Goal: Navigation & Orientation: Find specific page/section

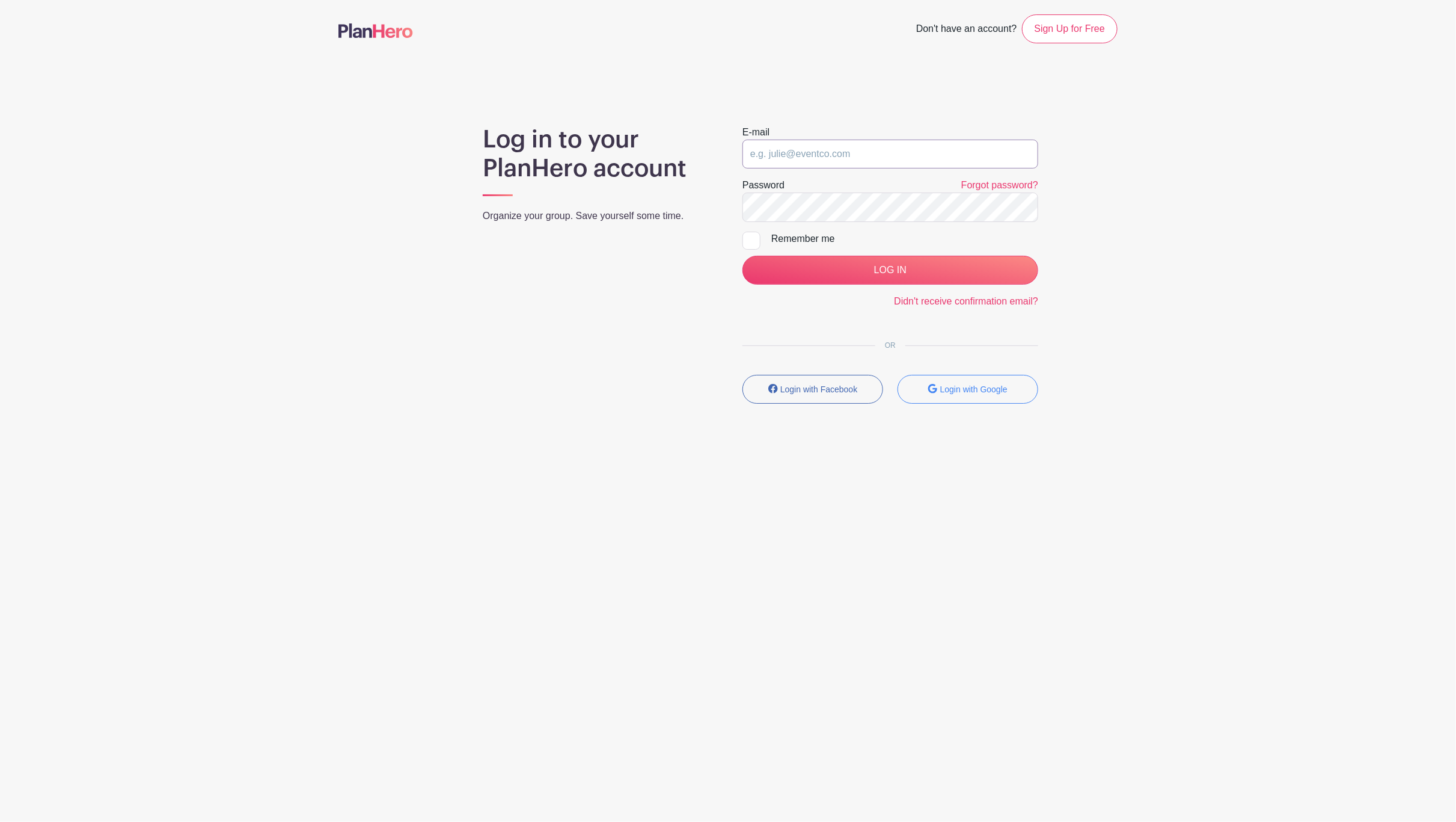
click at [839, 146] on input "email" at bounding box center [890, 154] width 296 height 29
type input "[EMAIL_ADDRESS][DOMAIN_NAME]"
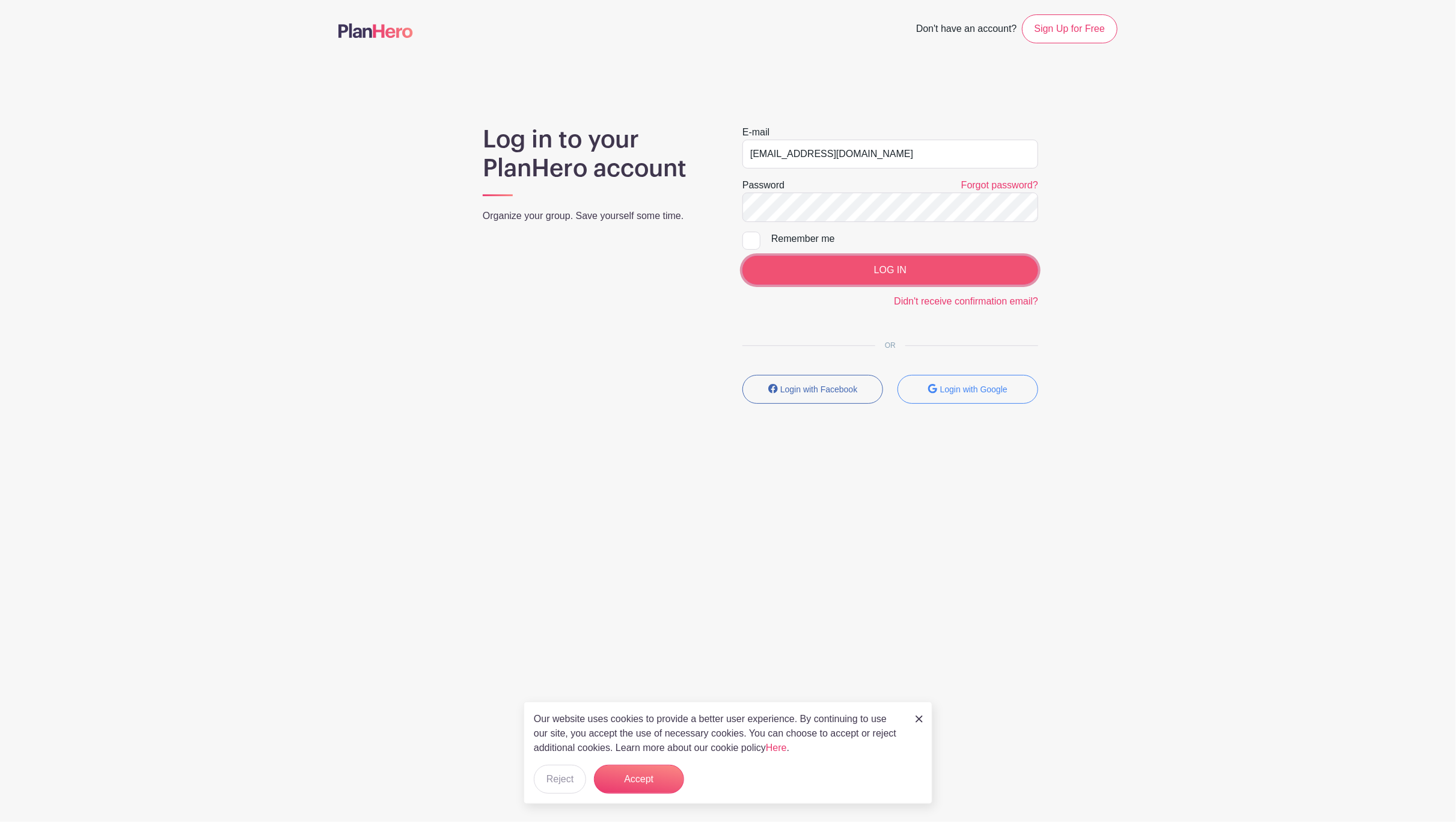
click at [873, 269] on input "LOG IN" at bounding box center [890, 270] width 296 height 29
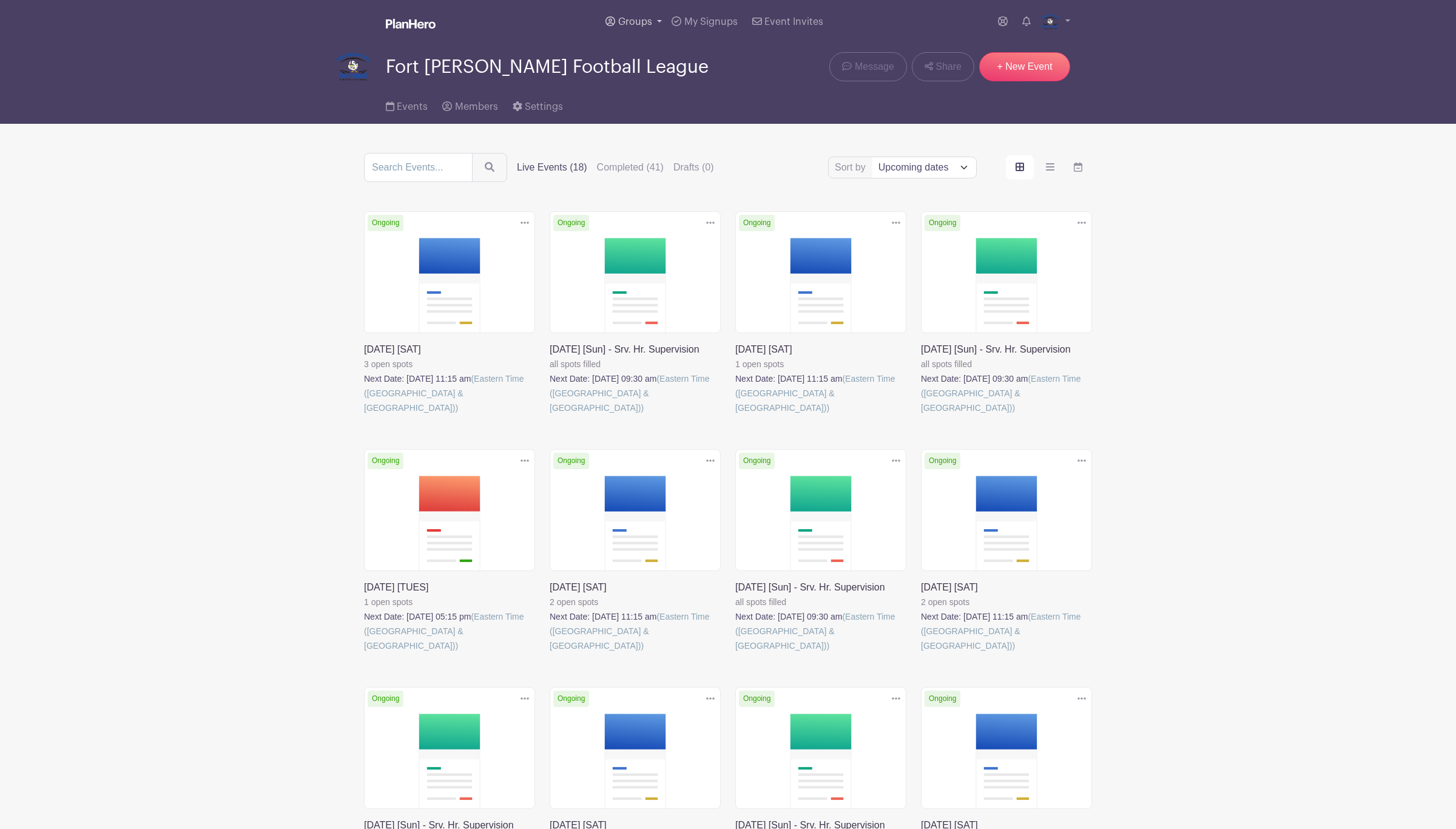
click at [628, 18] on span "Groups" at bounding box center [635, 21] width 34 height 10
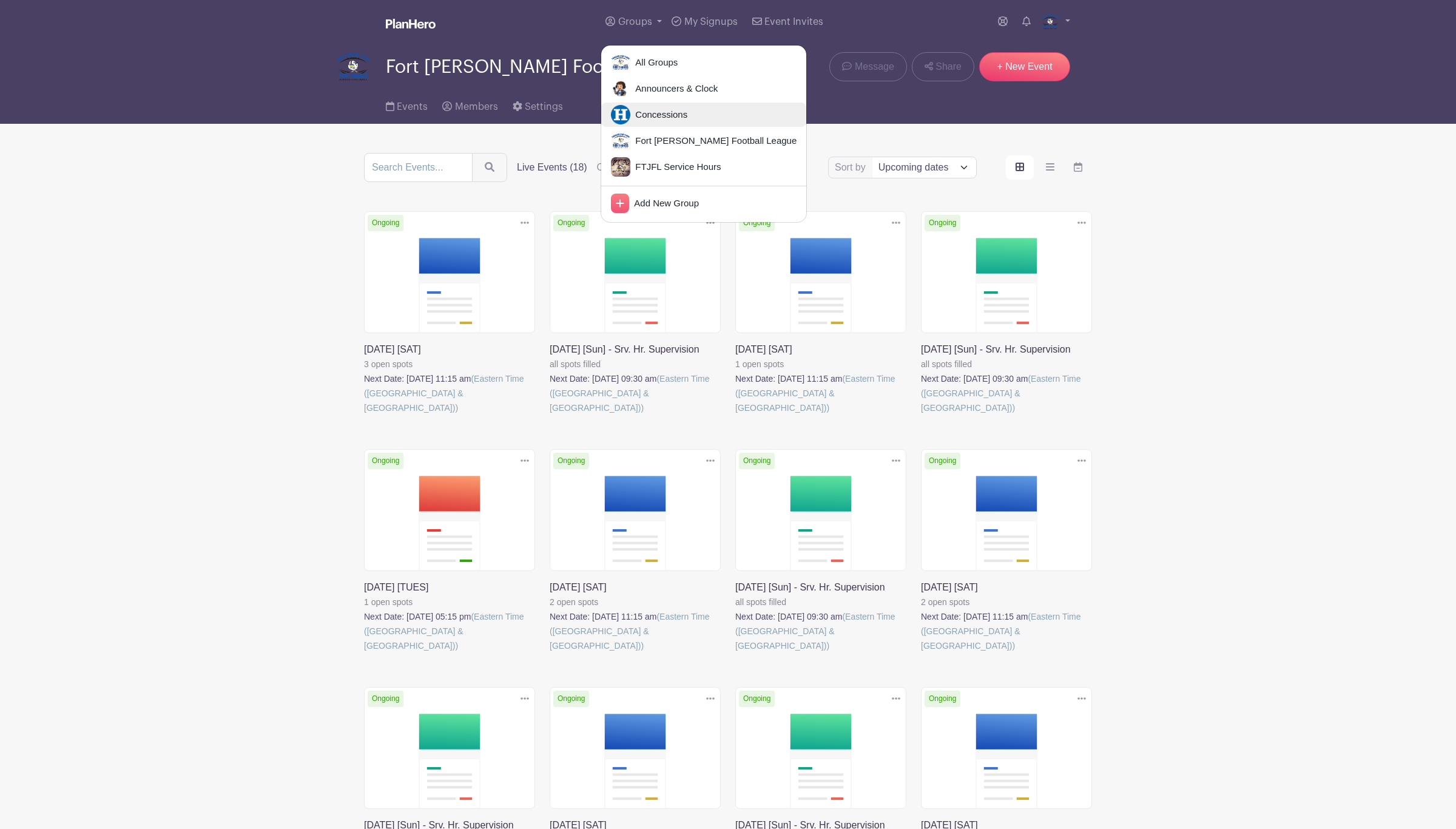
click at [619, 124] on img at bounding box center [620, 114] width 19 height 19
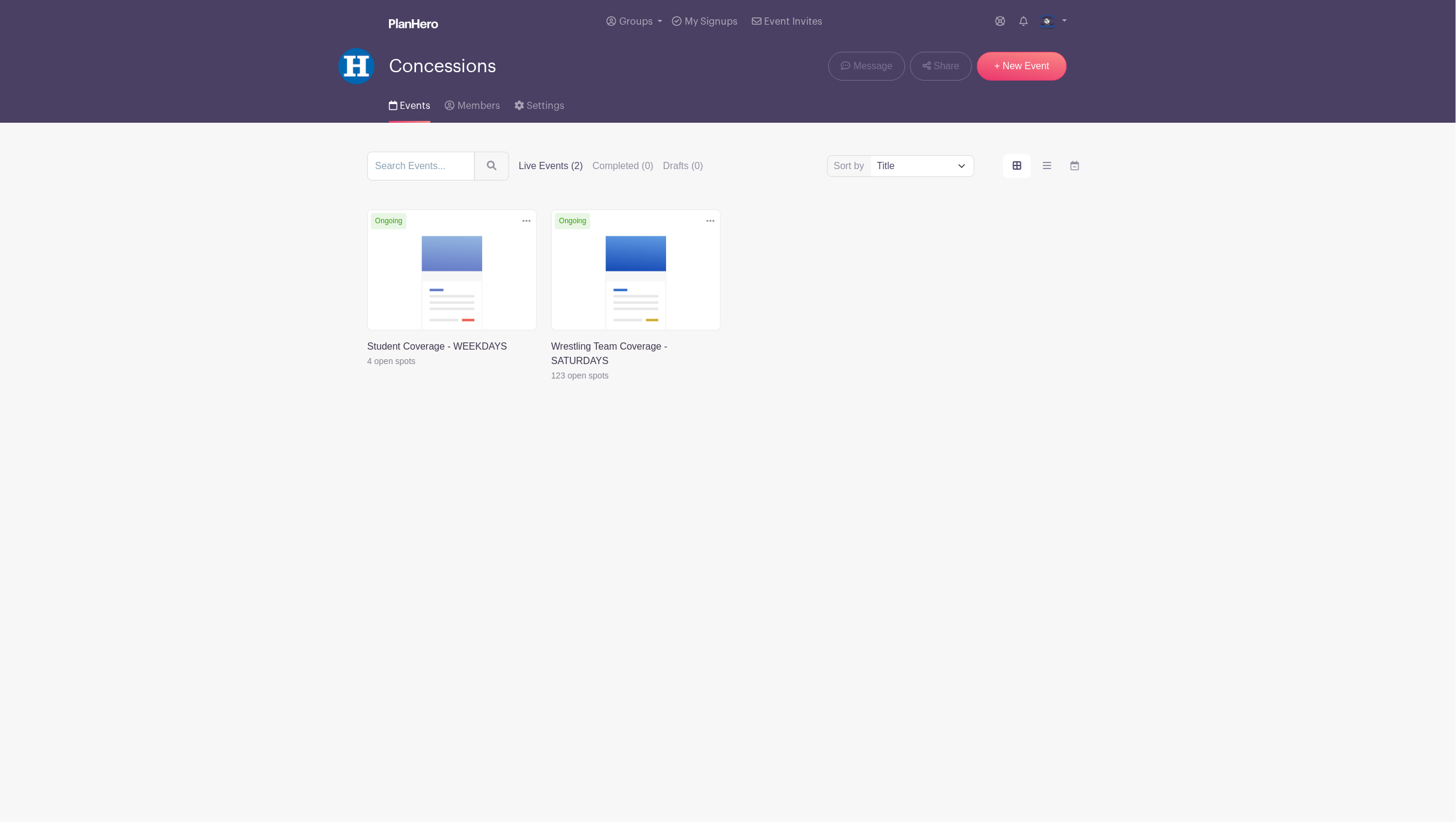
click at [552, 383] on link at bounding box center [552, 383] width 0 height 0
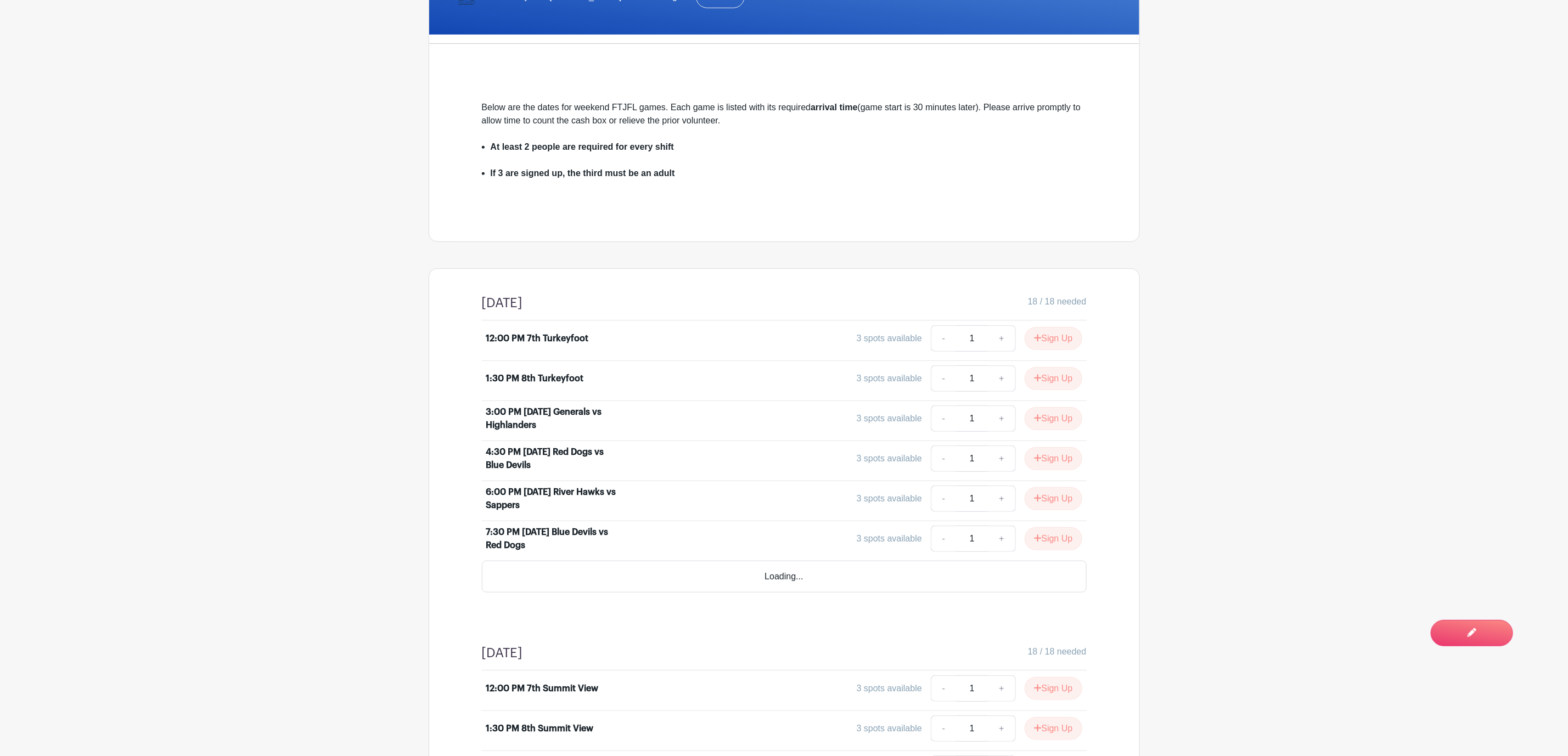
scroll to position [303, 0]
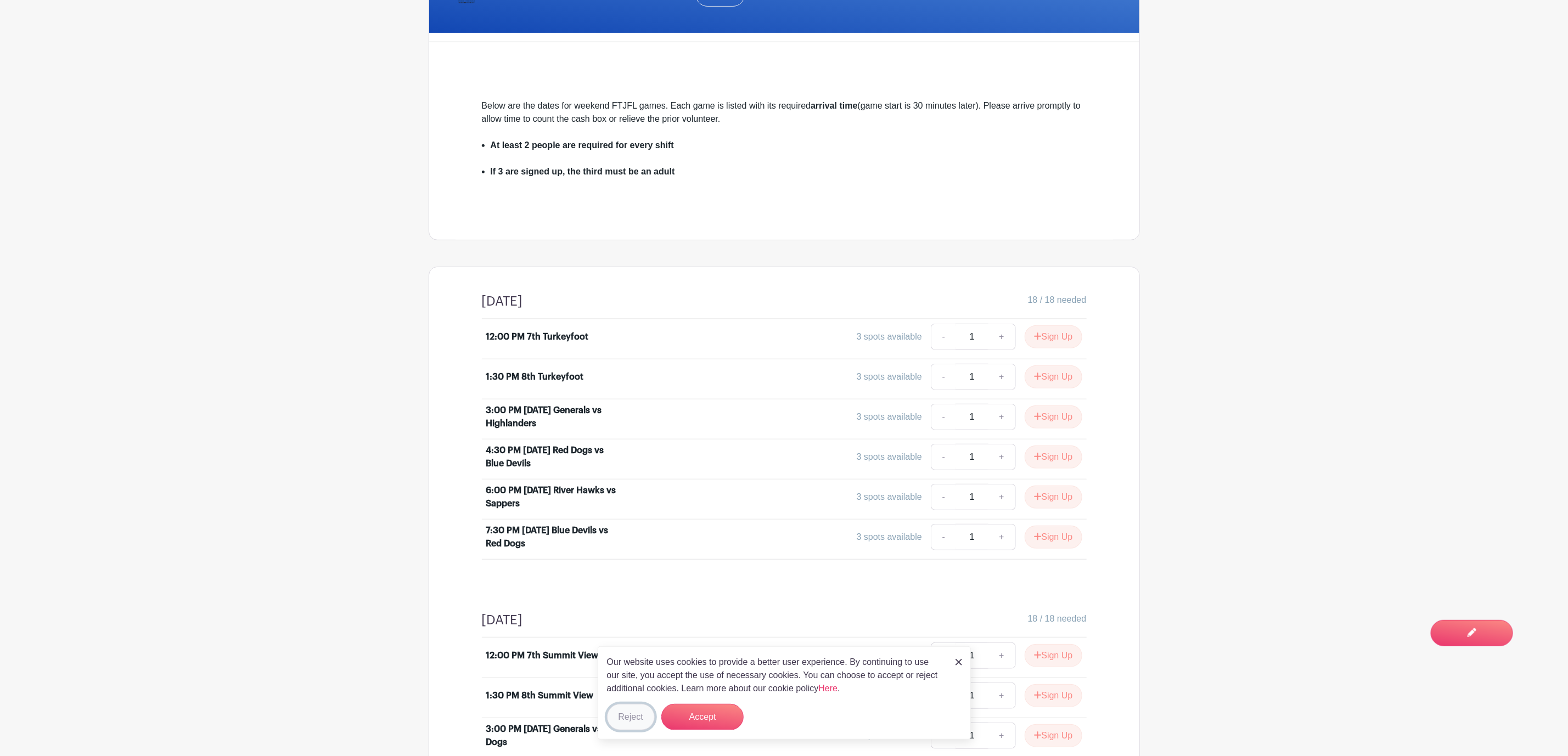
click at [626, 720] on button "Reject" at bounding box center [631, 717] width 48 height 26
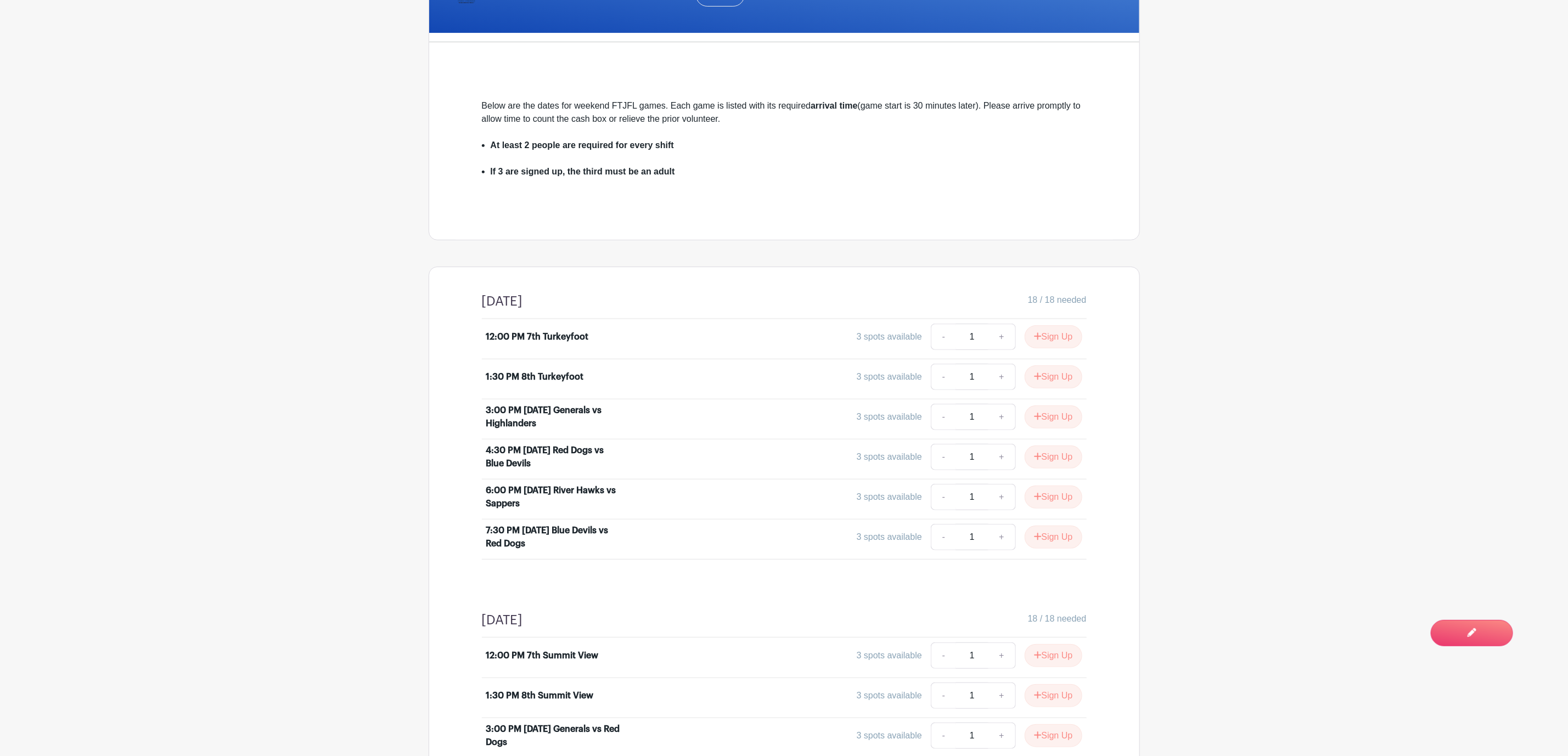
scroll to position [0, 0]
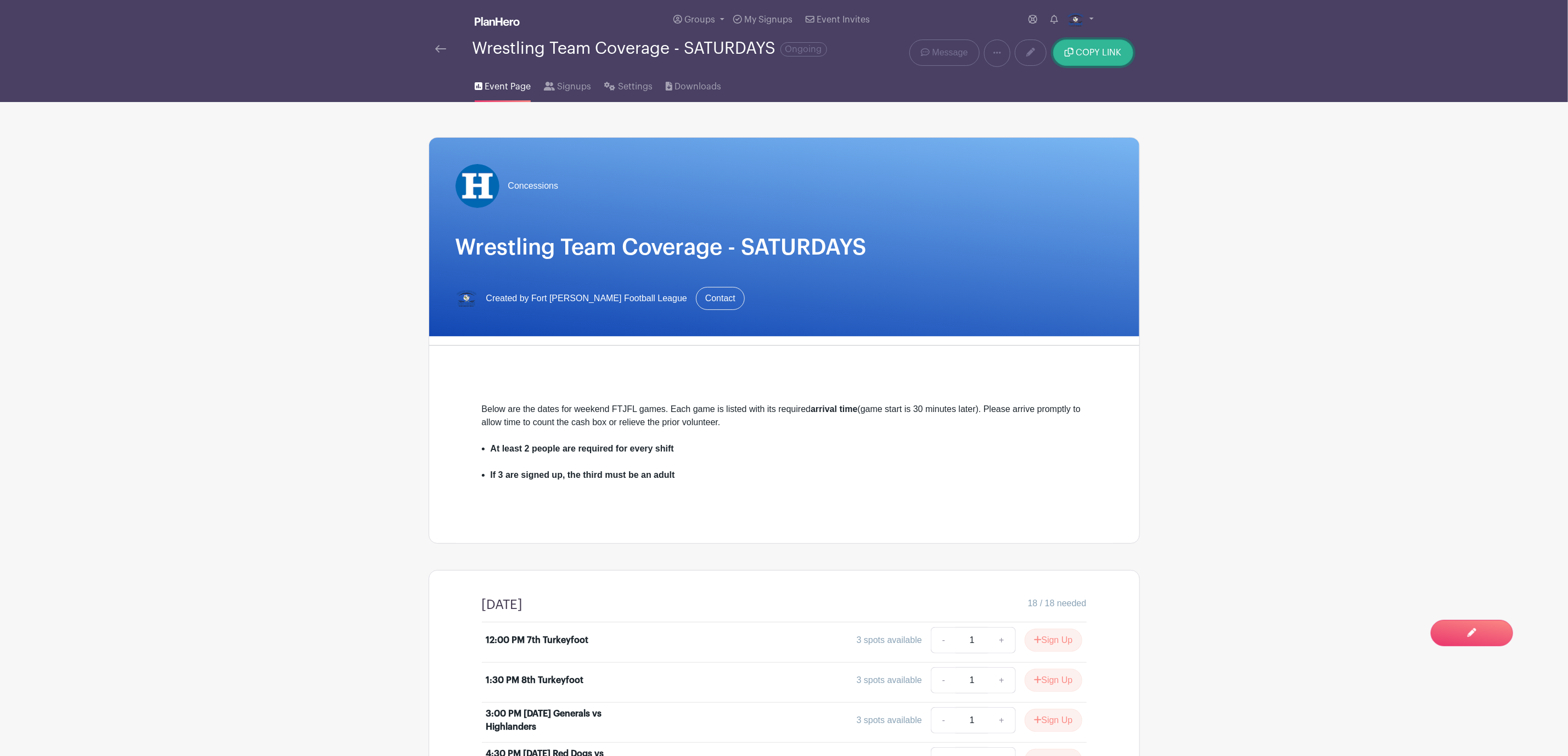
click at [1064, 59] on button "COPY LINK" at bounding box center [1093, 53] width 80 height 26
click at [618, 93] on span "Settings" at bounding box center [635, 86] width 35 height 13
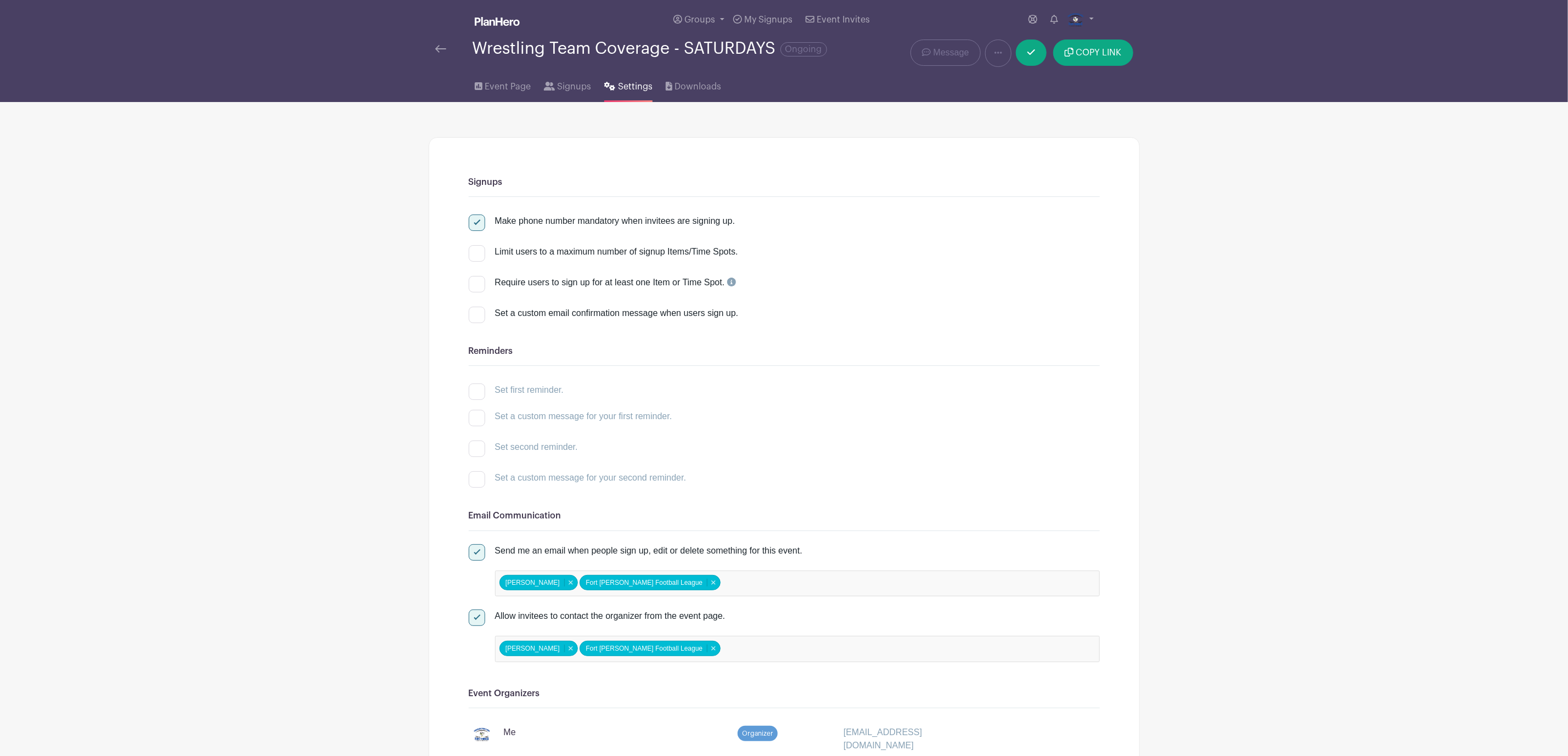
click at [440, 53] on img at bounding box center [441, 49] width 11 height 8
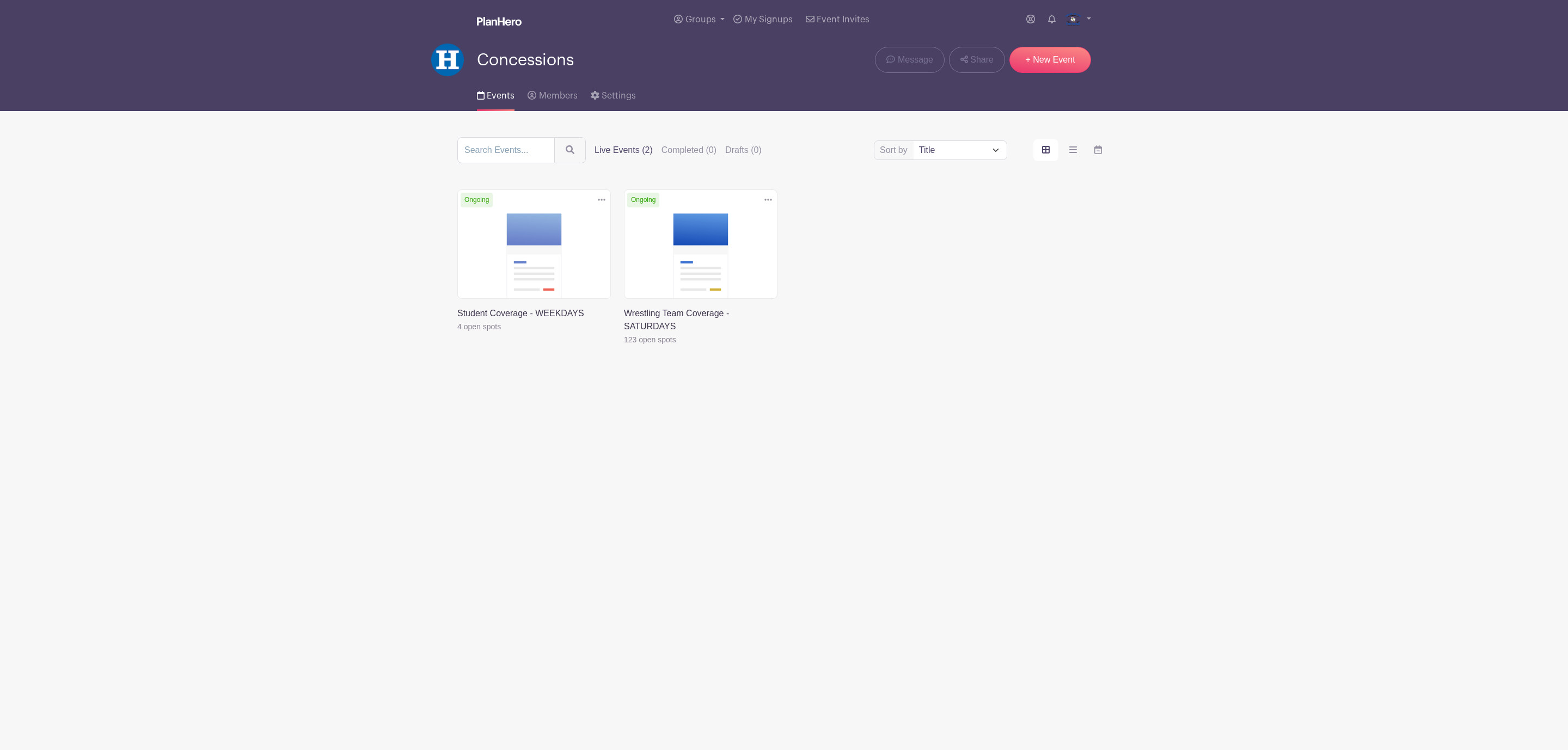
click at [772, 207] on link at bounding box center [768, 200] width 17 height 18
click at [624, 346] on link at bounding box center [624, 346] width 0 height 0
